Goal: Task Accomplishment & Management: Manage account settings

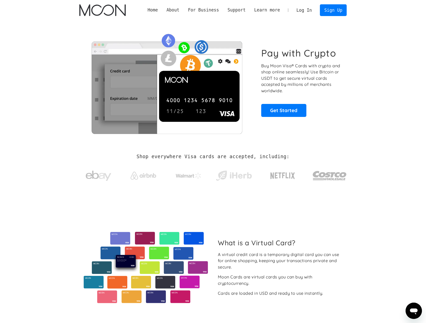
click at [305, 9] on link "Log In" at bounding box center [304, 10] width 24 height 11
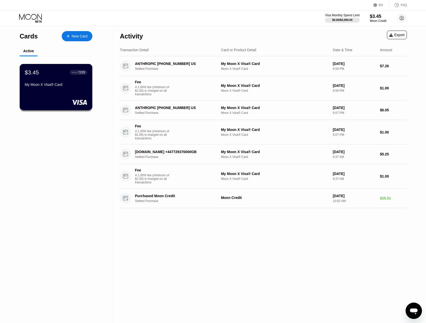
click at [66, 77] on div "$3.45 ● ● ● ● 7235 My Moon X Visa® Card" at bounding box center [56, 79] width 63 height 20
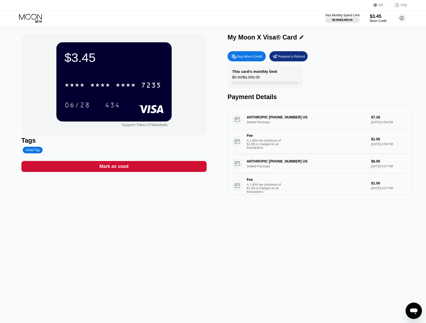
click at [254, 55] on div "Buy Moon Credit" at bounding box center [249, 56] width 25 height 4
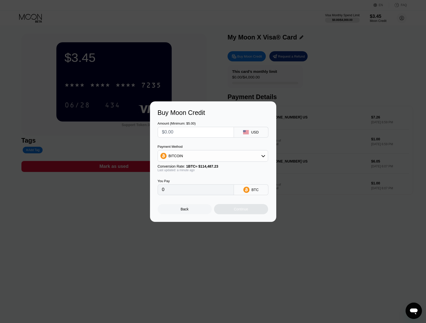
click at [202, 127] on input "text" at bounding box center [196, 132] width 68 height 10
type input "$1"
type input "0.00000874"
type input "$11"
type input "0.00009609"
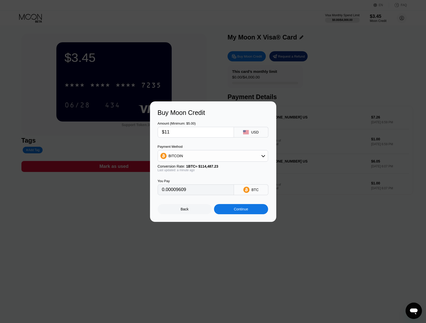
type input "$116"
type input "0.00101322"
type input "$116"
click at [220, 154] on div "BITCOIN" at bounding box center [213, 156] width 110 height 10
click at [203, 179] on div "USDT on TRON" at bounding box center [216, 181] width 96 height 4
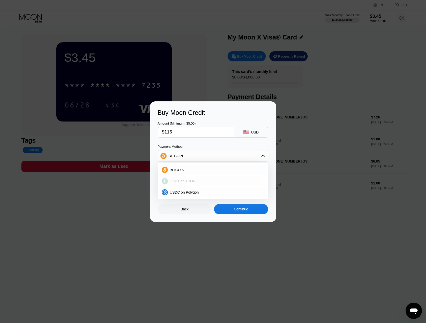
type input "117.17"
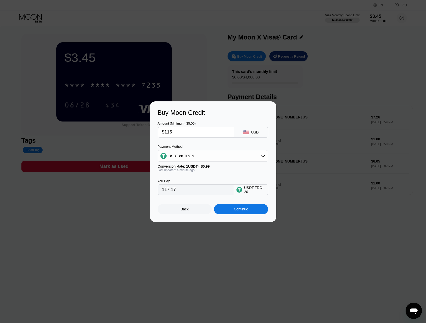
drag, startPoint x: 197, startPoint y: 191, endPoint x: 150, endPoint y: 191, distance: 46.9
click at [145, 190] on div "Buy Moon Credit Amount (Minimum: $5.00) $116 USD Payment Method USDT on TRON Co…" at bounding box center [213, 162] width 426 height 121
click at [237, 211] on div "Continue" at bounding box center [241, 209] width 14 height 4
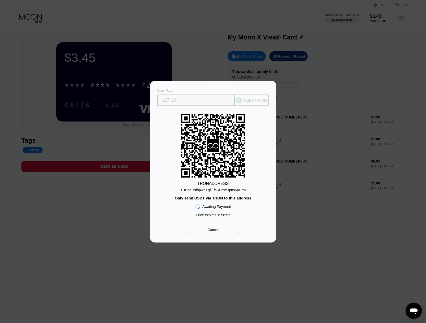
drag, startPoint x: 192, startPoint y: 99, endPoint x: 142, endPoint y: 97, distance: 49.8
click at [142, 97] on div "You Pay 117.18 USDT TRC-20 TRON ADDRESS THDoeRsfhpwnXgf...fsSPmmJpns6XErm Only …" at bounding box center [213, 162] width 426 height 162
click at [203, 104] on input "117.18" at bounding box center [196, 100] width 68 height 10
drag, startPoint x: 171, startPoint y: 100, endPoint x: 168, endPoint y: 100, distance: 3.6
click at [159, 99] on div "117.18" at bounding box center [196, 101] width 78 height 12
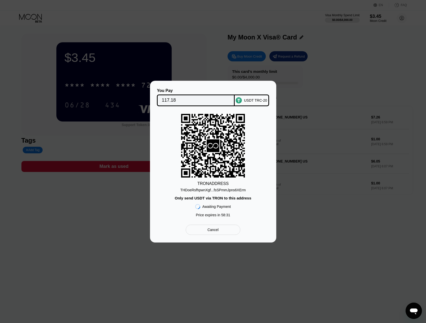
click at [232, 190] on div "THDoeRsfhpwnXgf...fsSPmmJpns6XErm" at bounding box center [213, 190] width 66 height 4
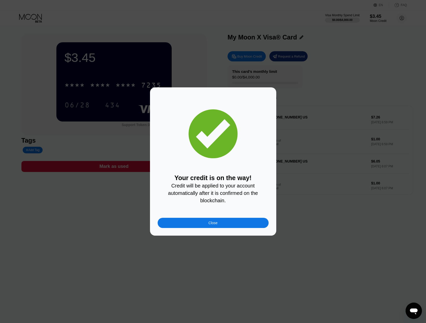
click at [236, 226] on div "Close" at bounding box center [213, 223] width 111 height 10
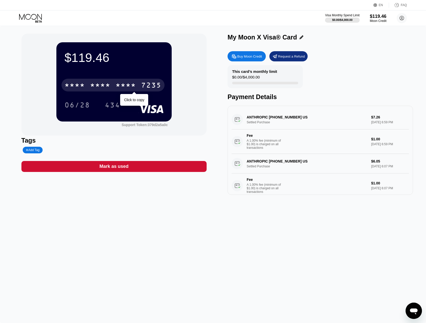
click at [91, 81] on div "* * * * * * * * * * * * 7235" at bounding box center [112, 85] width 103 height 13
click at [129, 85] on div "2515" at bounding box center [126, 86] width 20 height 8
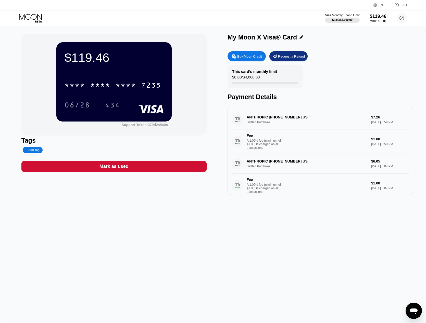
click at [300, 60] on div "Request a Refund" at bounding box center [288, 56] width 38 height 10
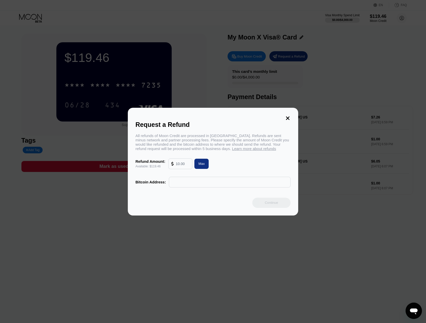
drag, startPoint x: 190, startPoint y: 184, endPoint x: 190, endPoint y: 181, distance: 2.8
click at [190, 184] on input "text" at bounding box center [230, 182] width 116 height 10
paste input "3MDWnYtimb95hHm1og3PPZuGGugSEWzMvb"
type input "3MDWnYtimb95hHm1og3PPZuGGugSEWzMvb"
click at [199, 165] on div "Max" at bounding box center [201, 164] width 6 height 4
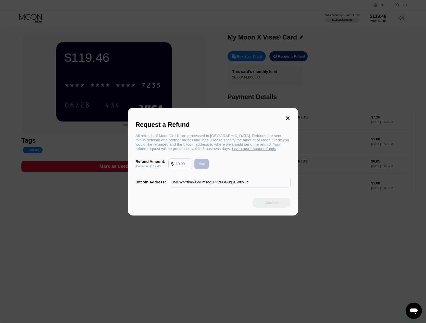
type input "119.46"
click at [199, 165] on div "Max" at bounding box center [201, 164] width 6 height 4
click at [267, 204] on div "Continue" at bounding box center [271, 203] width 13 height 4
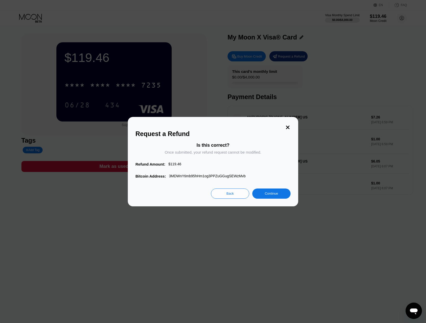
click at [272, 195] on div "Continue" at bounding box center [271, 194] width 13 height 4
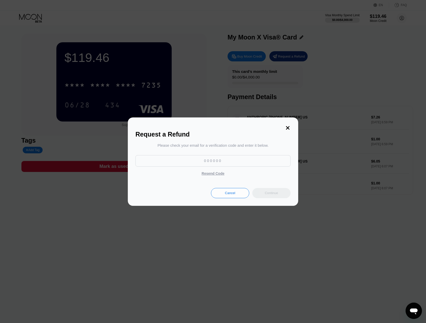
click at [220, 161] on input at bounding box center [212, 160] width 155 height 11
paste input "258763"
type input "258763"
click at [271, 193] on div "Continue" at bounding box center [271, 193] width 13 height 4
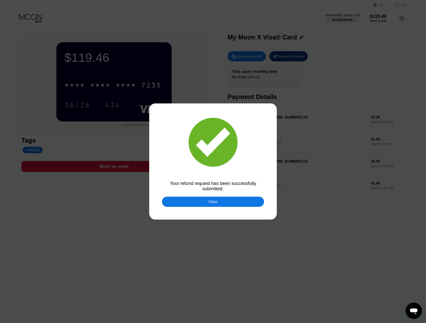
click at [222, 204] on div "Close" at bounding box center [213, 202] width 102 height 10
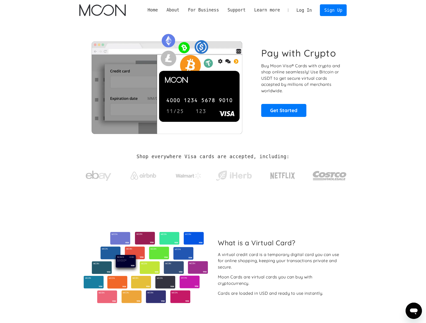
click at [311, 12] on link "Log In" at bounding box center [304, 10] width 24 height 11
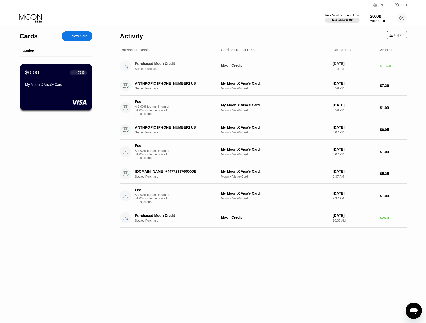
click at [248, 65] on div "Moon Credit" at bounding box center [275, 66] width 108 height 4
click at [167, 63] on div "Purchased Moon Credit" at bounding box center [175, 64] width 81 height 4
click at [47, 98] on div "$0.00 ● ● ● ● 7235 My Moon X Visa® Card" at bounding box center [56, 87] width 73 height 46
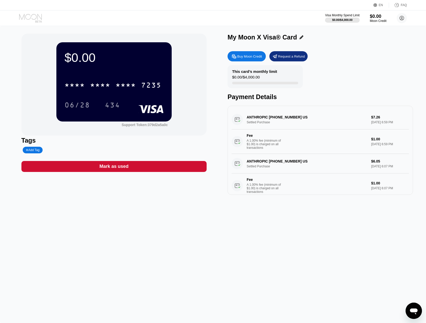
click at [28, 15] on icon at bounding box center [31, 18] width 24 height 9
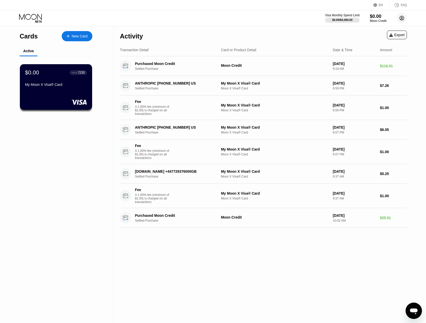
click at [399, 17] on circle at bounding box center [402, 18] width 10 height 10
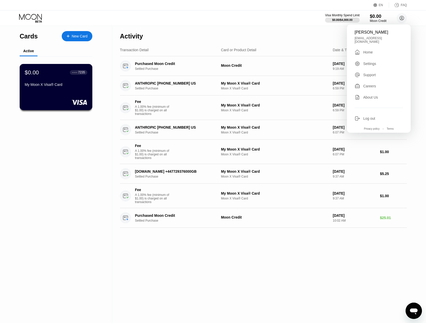
click at [51, 95] on div "$0.00 ● ● ● ● 7235 My Moon X Visa® Card" at bounding box center [56, 87] width 73 height 46
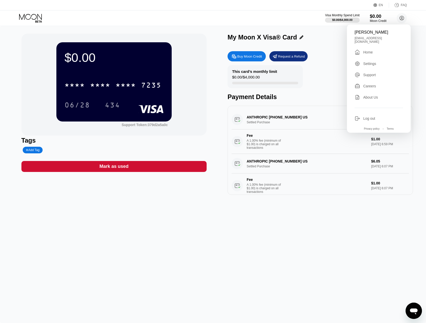
click at [317, 67] on div "This card’s monthly limit $0.00 / $4,000.00 Payment Details" at bounding box center [320, 82] width 185 height 35
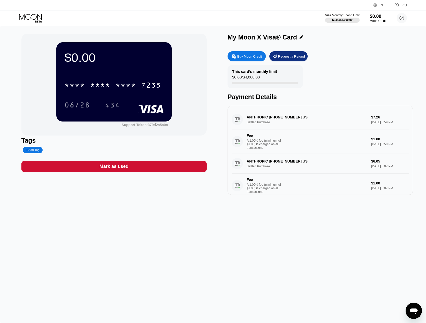
click at [292, 53] on div "Request a Refund" at bounding box center [288, 56] width 38 height 10
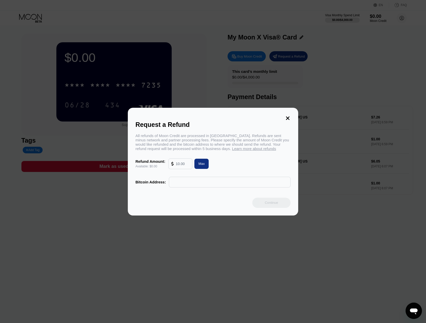
click at [289, 116] on icon at bounding box center [288, 119] width 6 height 6
